Goal: Find specific page/section: Find specific page/section

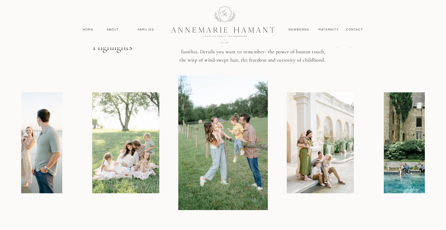
scroll to position [595, 0]
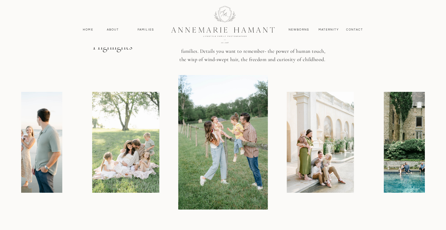
click at [401, 177] on img at bounding box center [417, 142] width 67 height 101
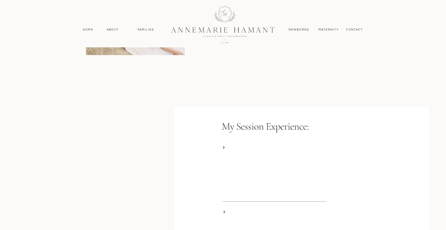
scroll to position [1079, 0]
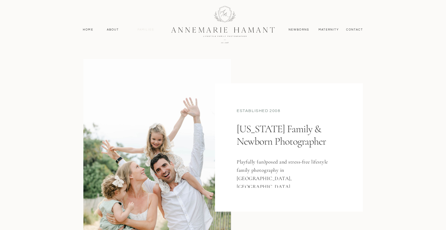
click at [150, 30] on nav "Families" at bounding box center [145, 29] width 23 height 5
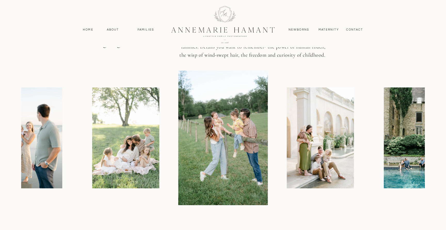
scroll to position [600, 0]
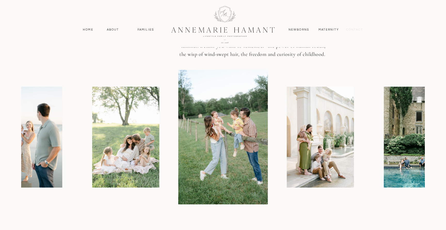
click at [354, 31] on nav "contact" at bounding box center [354, 29] width 22 height 5
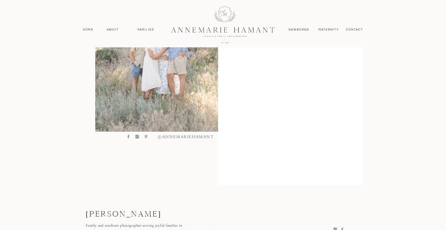
scroll to position [218, 0]
click at [140, 29] on nav "Families" at bounding box center [145, 29] width 23 height 5
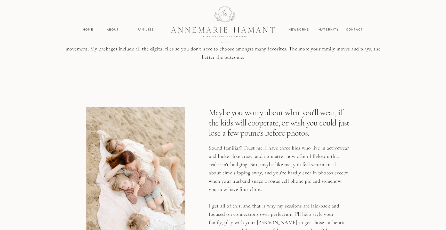
scroll to position [1238, 0]
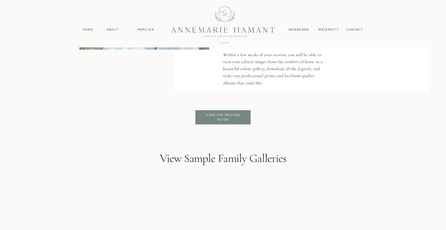
click at [223, 112] on div at bounding box center [222, 117] width 55 height 14
